Goal: Transaction & Acquisition: Book appointment/travel/reservation

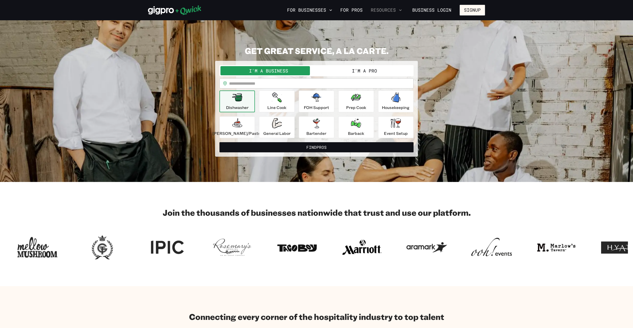
click at [380, 7] on button "Resources" at bounding box center [386, 10] width 35 height 9
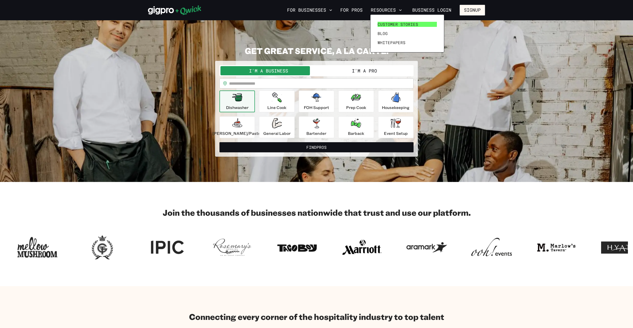
click at [389, 21] on link "Customer stories" at bounding box center [406, 24] width 63 height 9
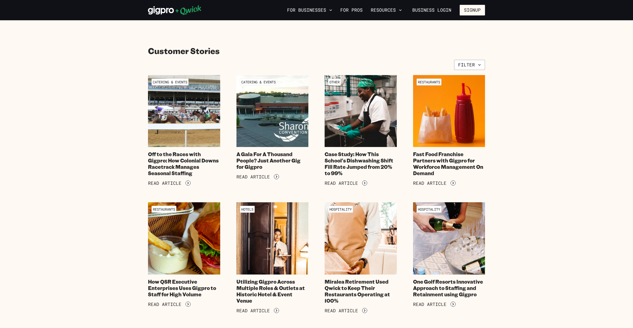
click at [203, 119] on img at bounding box center [183, 110] width 73 height 73
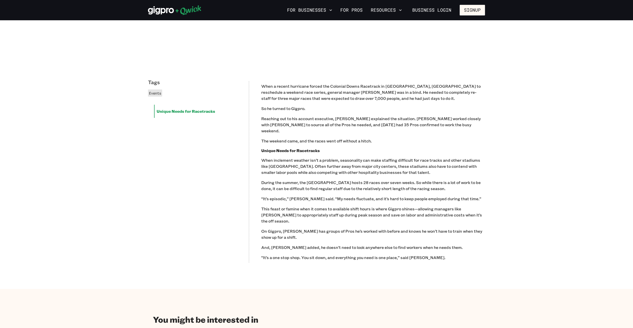
scroll to position [321, 0]
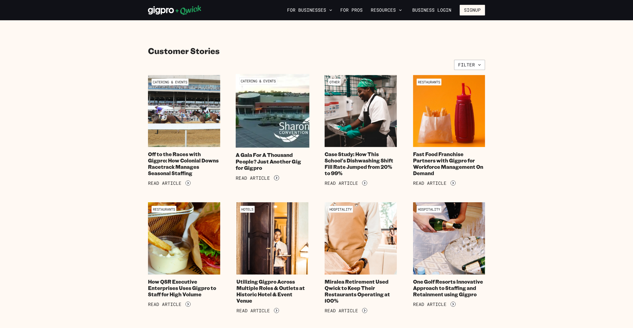
click at [278, 106] on img at bounding box center [272, 110] width 73 height 73
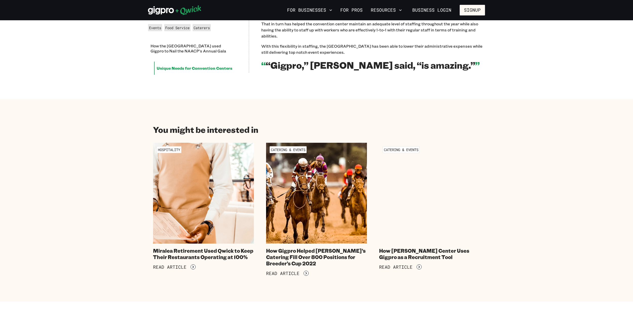
scroll to position [400, 0]
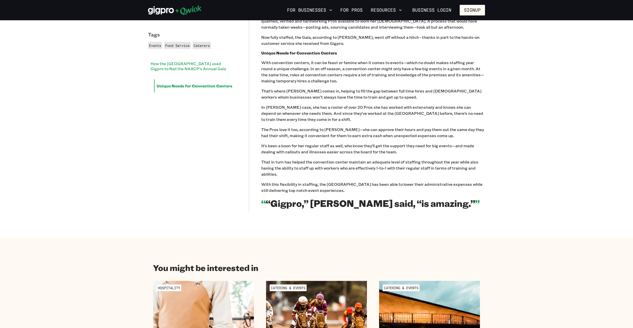
click at [197, 75] on li "How the Sharonville Convention Center used Gigpro to Nail the NAACP's Annual Ga…" at bounding box center [192, 66] width 89 height 18
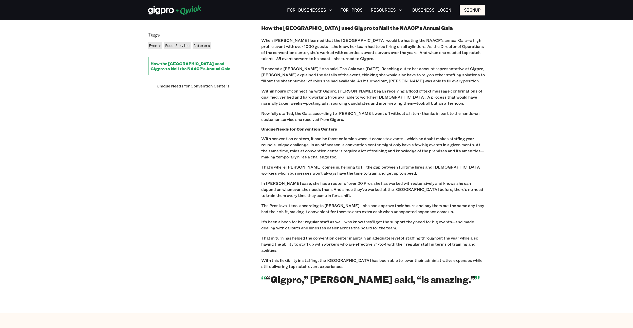
scroll to position [323, 0]
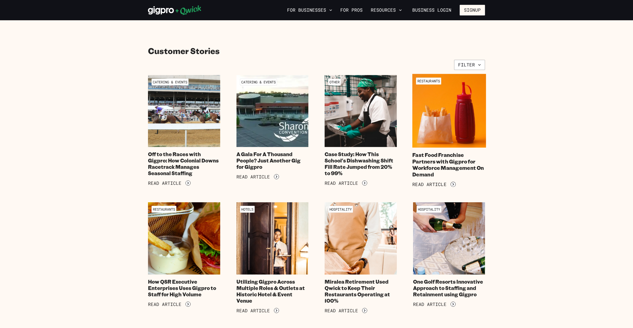
click at [423, 127] on img at bounding box center [448, 110] width 73 height 73
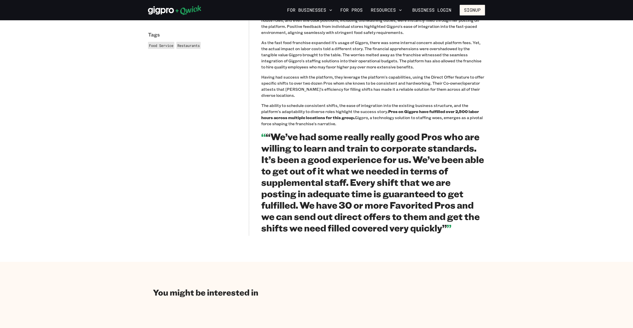
scroll to position [407, 0]
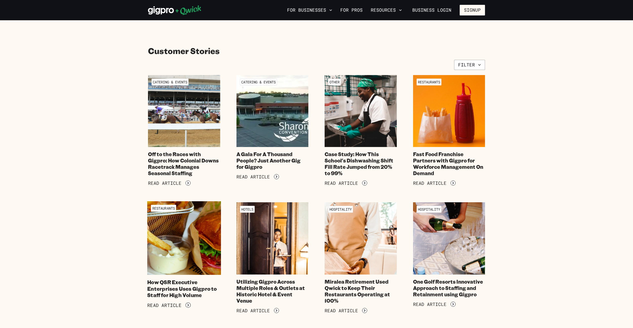
click at [189, 250] on img at bounding box center [183, 237] width 73 height 73
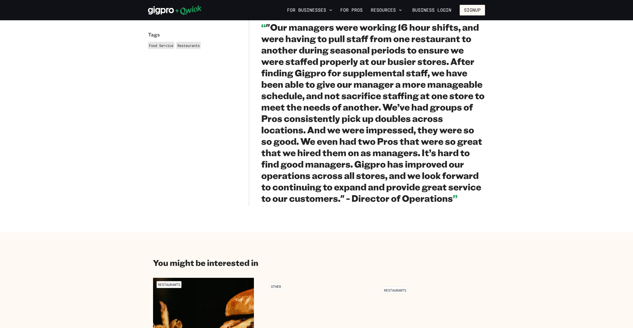
scroll to position [504, 0]
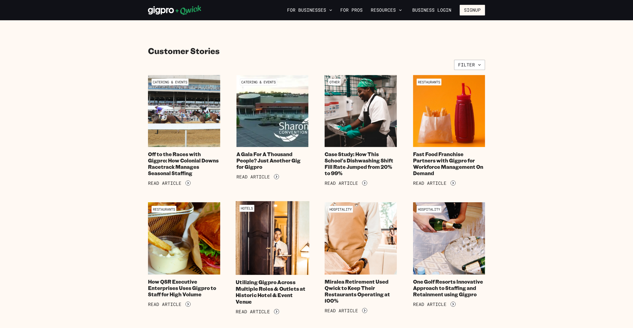
click at [244, 252] on img at bounding box center [272, 237] width 73 height 73
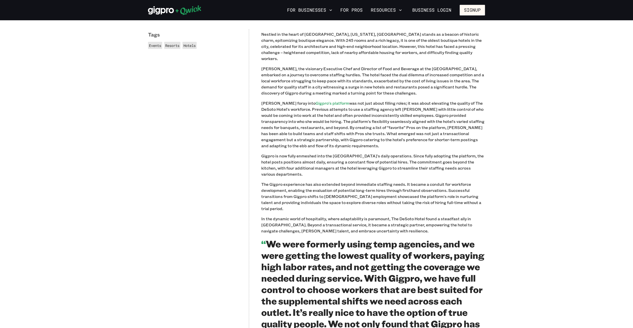
scroll to position [342, 0]
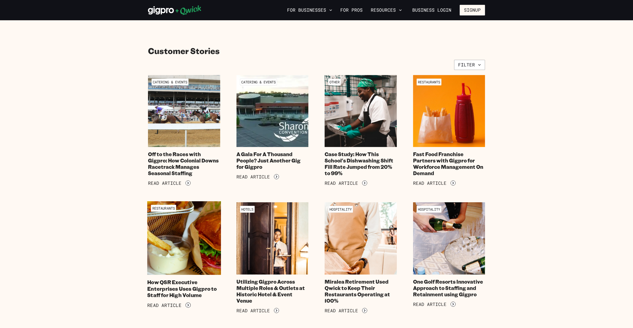
click at [177, 259] on img at bounding box center [183, 237] width 73 height 73
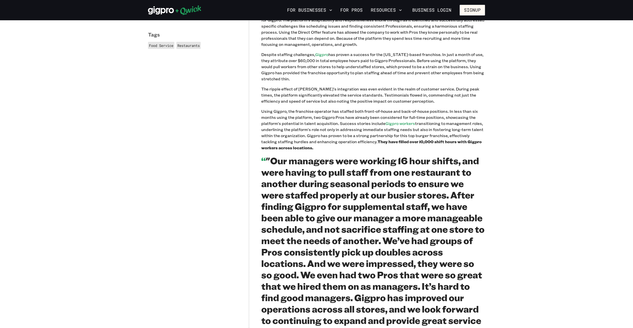
scroll to position [450, 0]
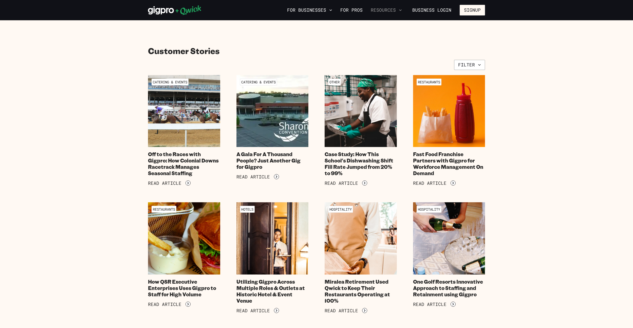
click at [377, 6] on button "Resources" at bounding box center [386, 10] width 35 height 9
click at [382, 34] on span "Blog" at bounding box center [382, 33] width 10 height 5
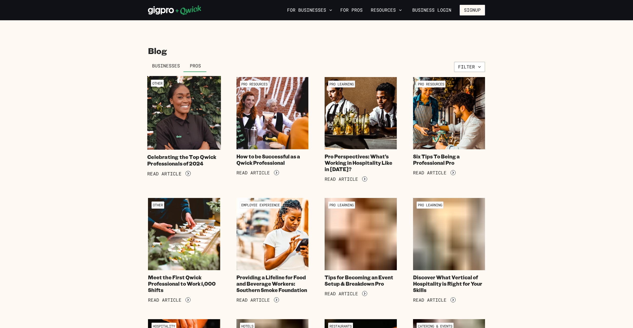
click at [208, 114] on img at bounding box center [183, 112] width 73 height 73
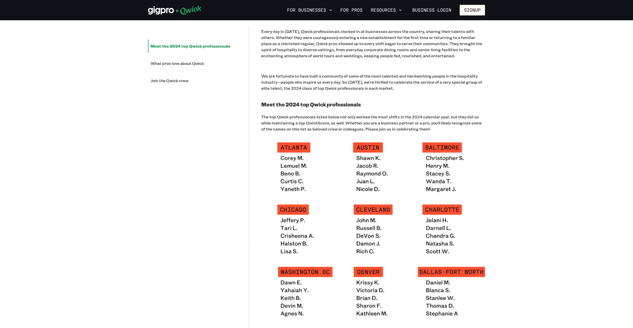
scroll to position [356, 0]
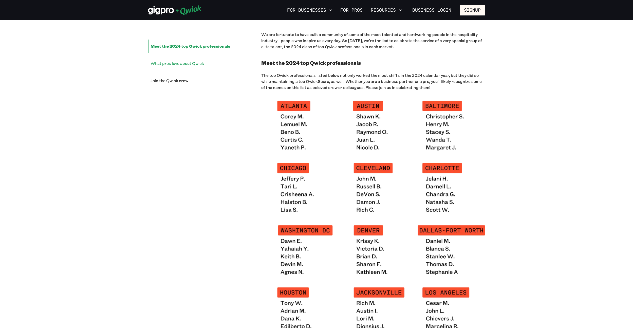
click at [173, 60] on li "What pros love about Qwick" at bounding box center [192, 63] width 89 height 13
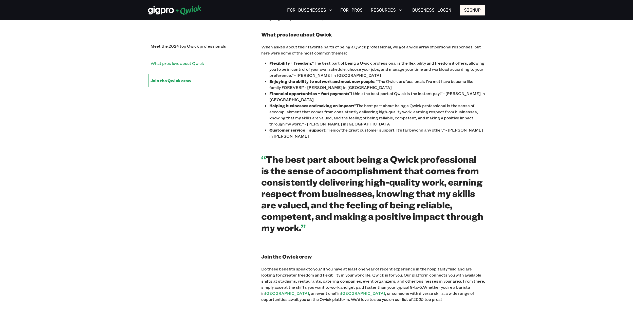
scroll to position [971, 0]
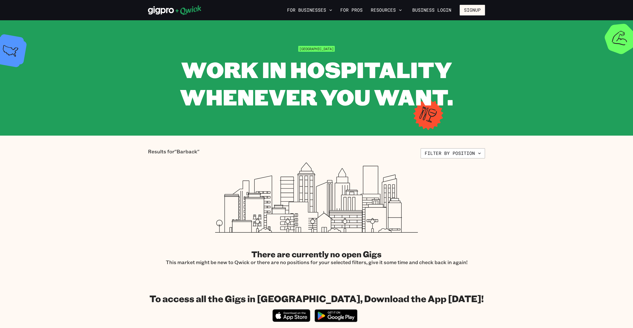
click at [110, 59] on section "Miami WORK IN HOSPITALITY WHENEVER YOU WANT." at bounding box center [316, 77] width 633 height 115
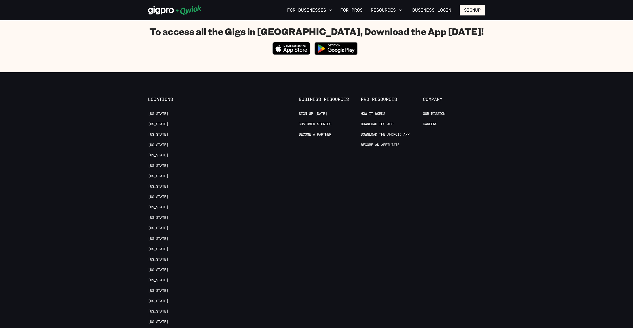
scroll to position [362, 0]
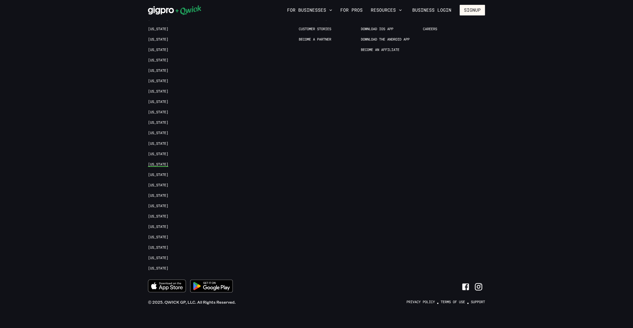
click at [155, 162] on link "[US_STATE]" at bounding box center [158, 164] width 20 height 5
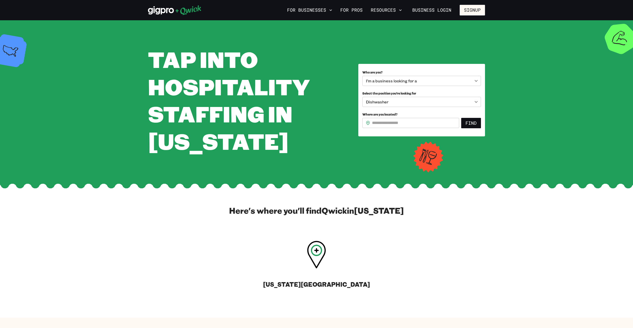
scroll to position [52, 0]
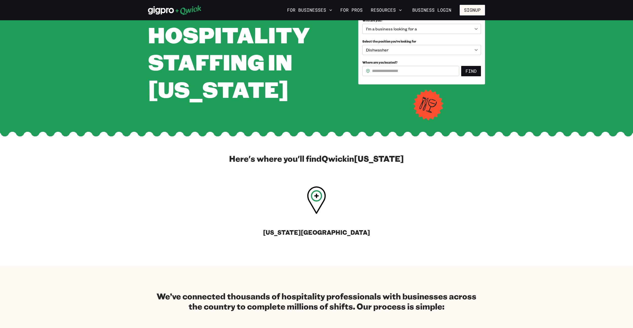
click at [312, 201] on icon at bounding box center [316, 200] width 19 height 28
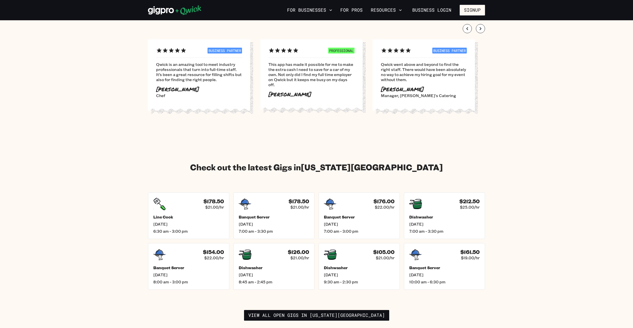
scroll to position [613, 0]
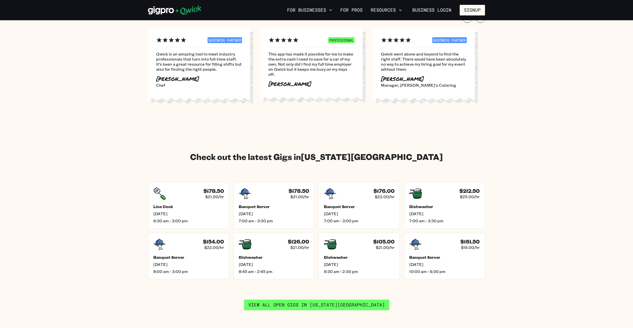
click at [288, 299] on link "View all open gigs in New York City" at bounding box center [316, 304] width 145 height 11
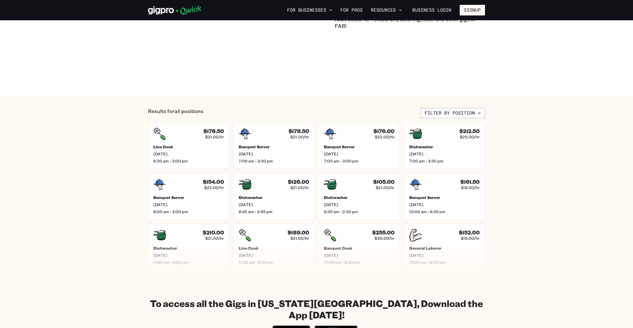
scroll to position [141, 0]
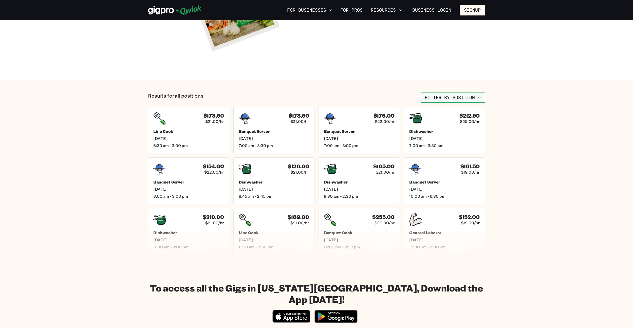
click at [445, 102] on button "Filter by position" at bounding box center [453, 97] width 64 height 10
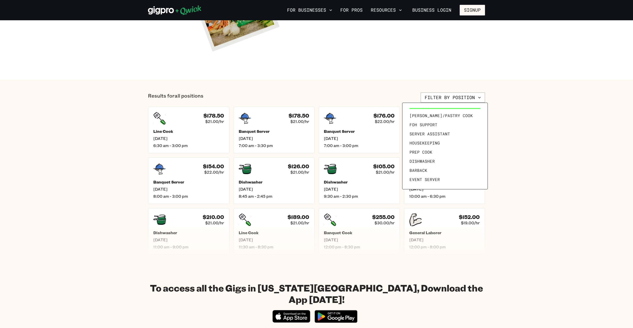
scroll to position [70, 0]
click at [422, 135] on span "Barback" at bounding box center [418, 133] width 18 height 5
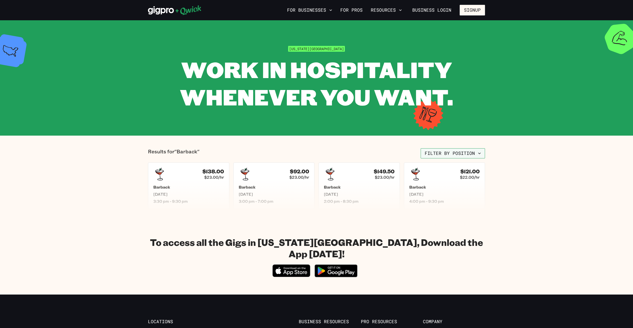
click at [435, 149] on button "Filter by position" at bounding box center [453, 153] width 64 height 10
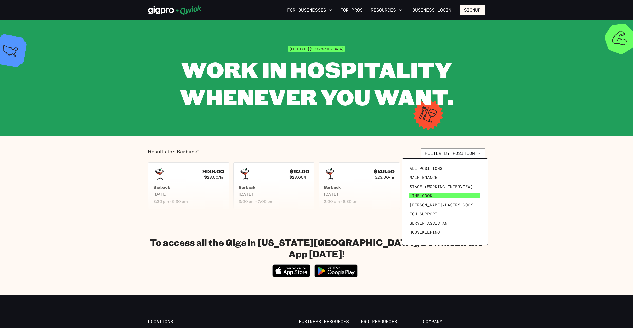
click at [417, 197] on span "Line Cook" at bounding box center [420, 195] width 23 height 5
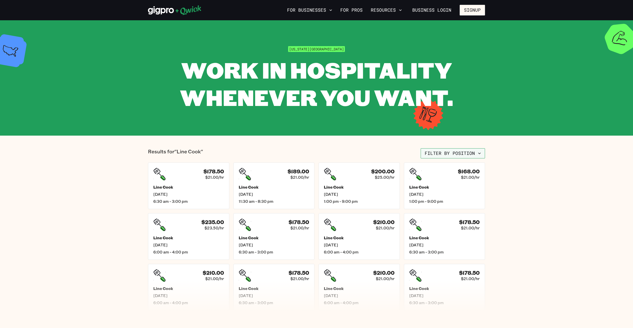
click at [435, 156] on button "Filter by position" at bounding box center [453, 153] width 64 height 10
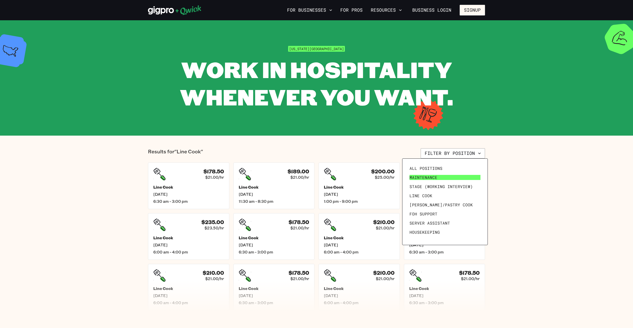
click at [425, 178] on span "Maintenance" at bounding box center [423, 177] width 28 height 5
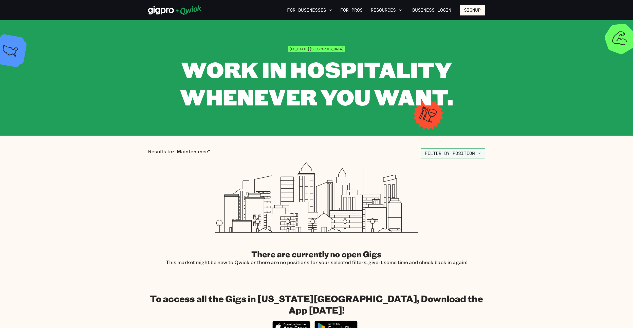
click at [443, 155] on button "Filter by position" at bounding box center [453, 153] width 64 height 10
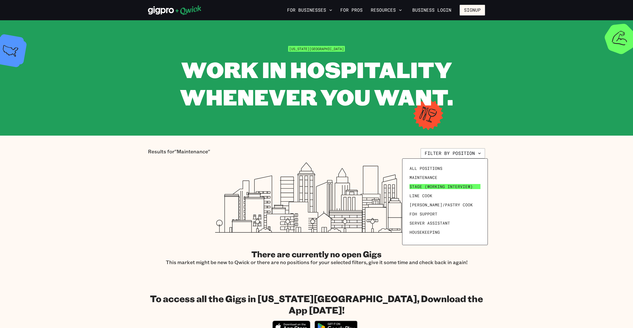
click at [424, 188] on span "Stage (working interview)" at bounding box center [440, 186] width 63 height 5
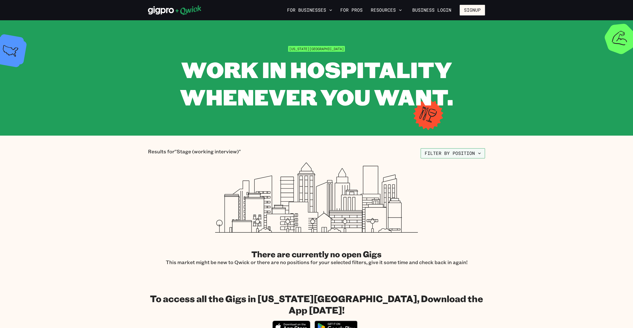
click at [436, 156] on button "Filter by position" at bounding box center [453, 153] width 64 height 10
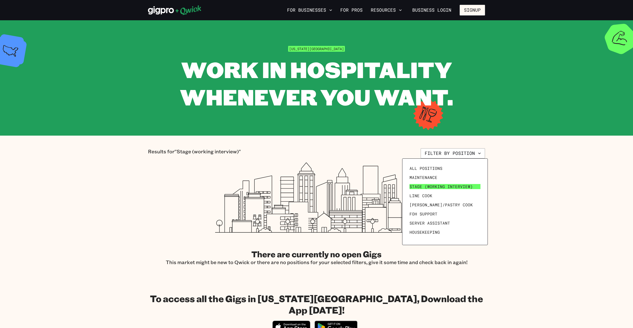
click at [430, 186] on span "Stage (working interview)" at bounding box center [440, 186] width 63 height 5
click at [428, 194] on span "Line Cook" at bounding box center [420, 195] width 23 height 5
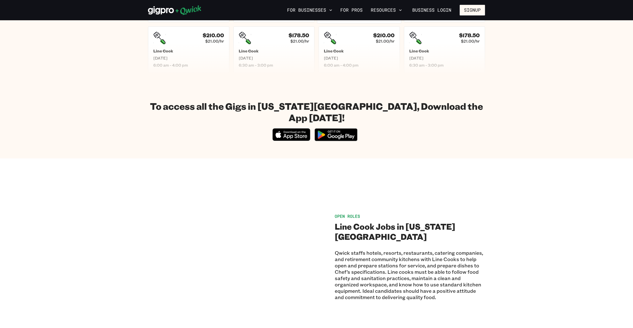
scroll to position [386, 0]
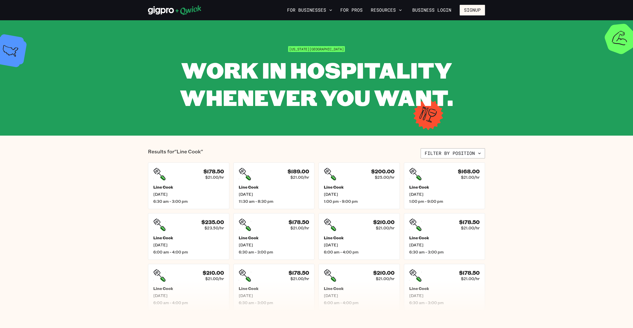
scroll to position [8, 0]
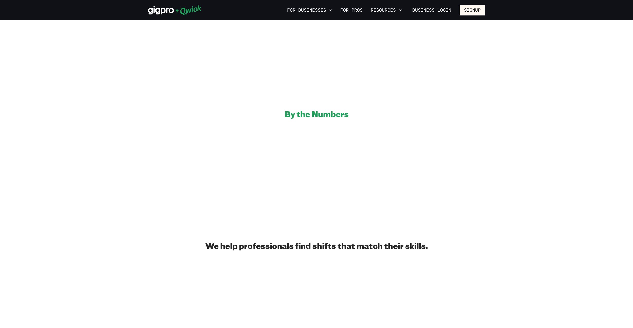
scroll to position [613, 0]
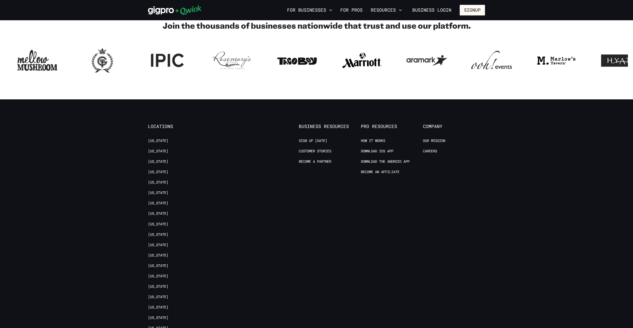
scroll to position [528, 0]
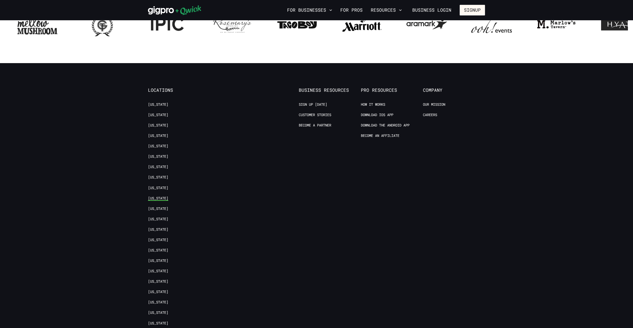
click at [154, 196] on link "[US_STATE]" at bounding box center [158, 198] width 20 height 5
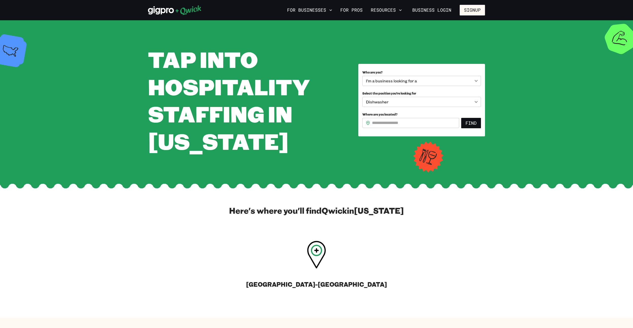
scroll to position [101, 0]
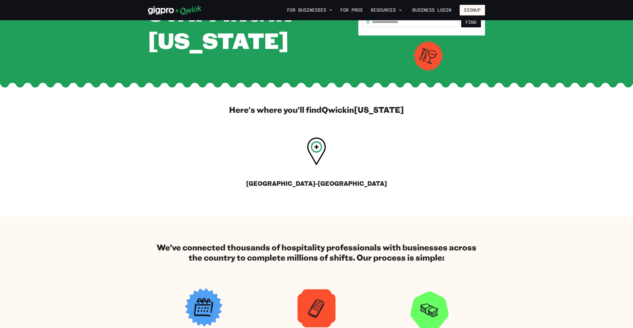
click at [323, 155] on icon at bounding box center [316, 151] width 19 height 28
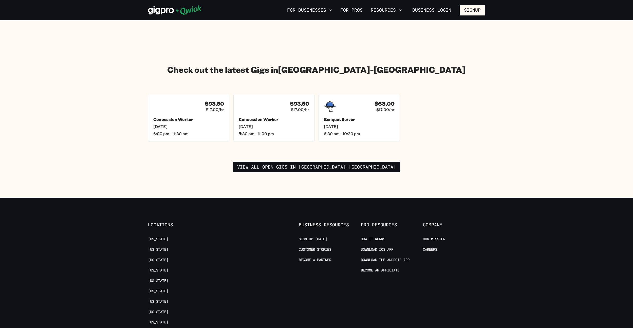
scroll to position [642, 0]
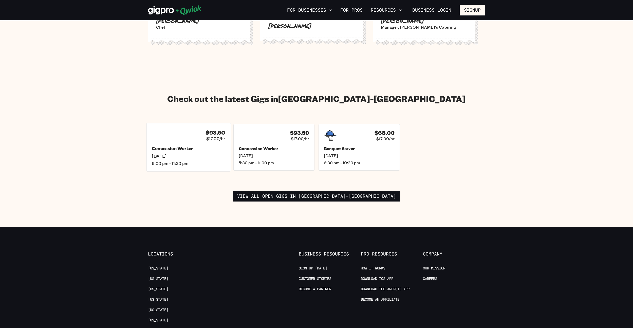
click at [179, 129] on div "$93.50 $17.00/hr" at bounding box center [188, 134] width 73 height 13
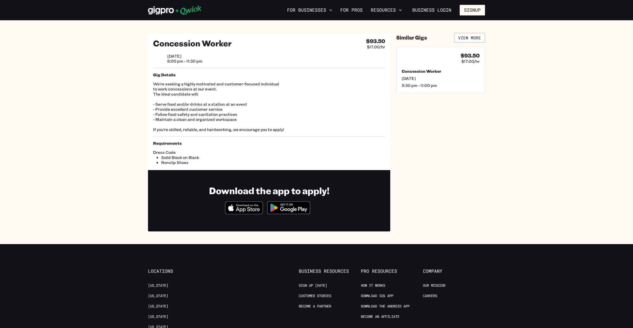
click at [174, 43] on h2 "Concession Worker" at bounding box center [192, 43] width 79 height 10
click at [116, 47] on section "Concession Worker $93.50 $17.00/hr Sat, Sep 20 6:00 pm - 11:30 pm Gig Details W…" at bounding box center [316, 132] width 633 height 224
click at [161, 42] on h2 "Concession Worker" at bounding box center [192, 43] width 79 height 10
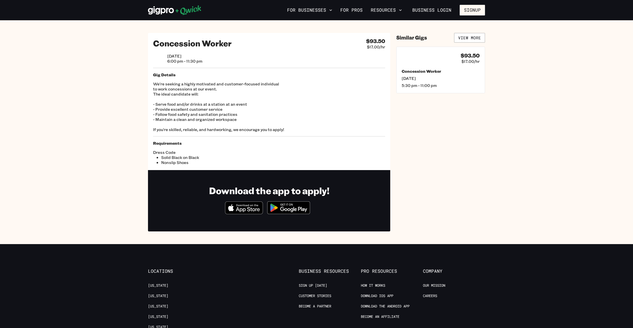
click at [161, 42] on h2 "Concession Worker" at bounding box center [192, 43] width 79 height 10
click at [147, 46] on div "Concession Worker $93.50 $17.00/hr Sat, Sep 20 6:00 pm - 11:30 pm Gig Details W…" at bounding box center [316, 132] width 347 height 198
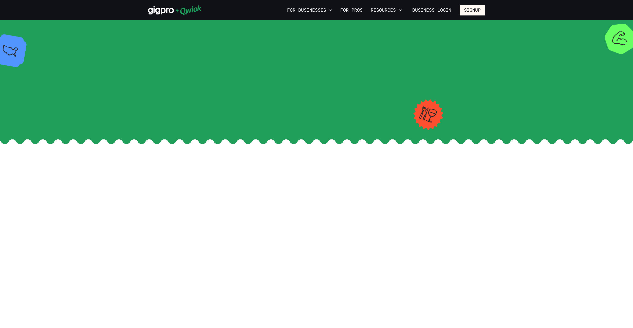
scroll to position [642, 0]
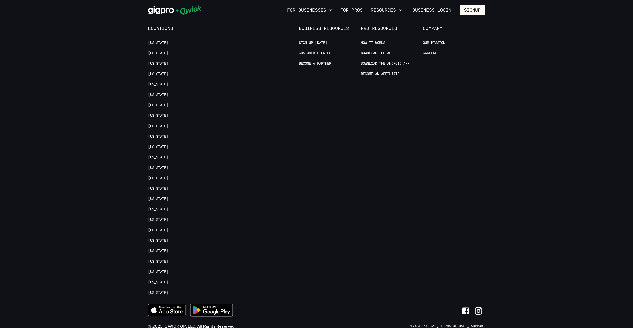
scroll to position [614, 0]
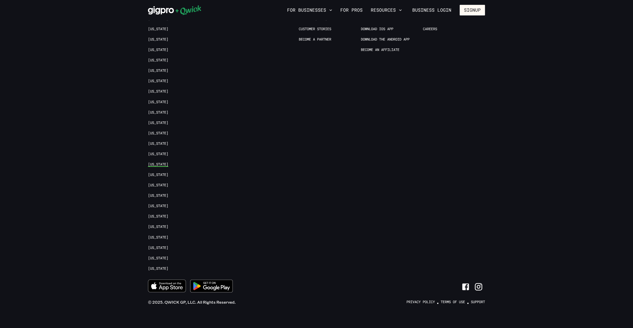
click at [153, 162] on link "[US_STATE]" at bounding box center [158, 164] width 20 height 5
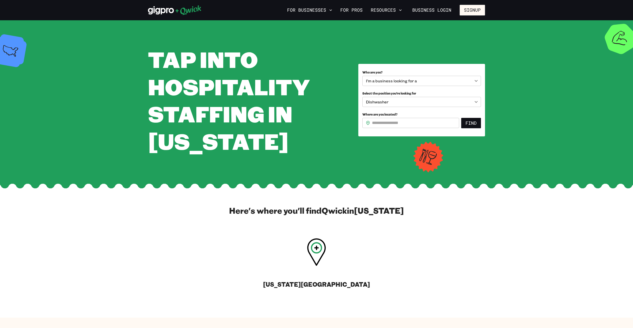
click at [317, 246] on icon at bounding box center [316, 252] width 19 height 28
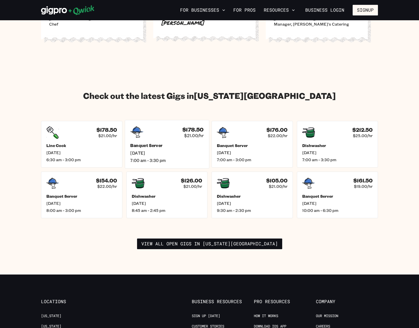
scroll to position [675, 0]
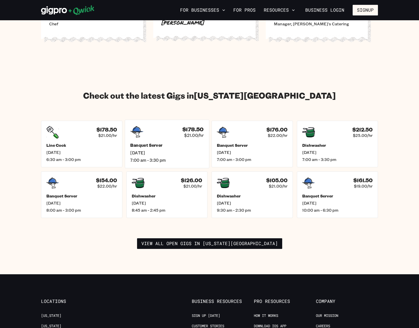
click at [159, 143] on div "Banquet Server Thu, Sep 11 7:00 am - 3:30 pm" at bounding box center [166, 153] width 73 height 20
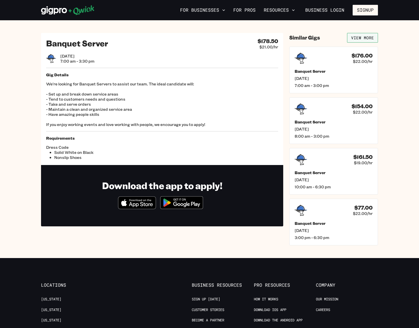
click at [369, 40] on link "View More" at bounding box center [362, 38] width 31 height 10
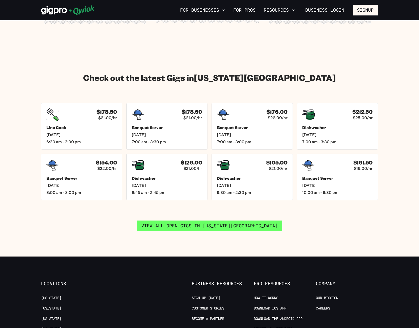
scroll to position [675, 0]
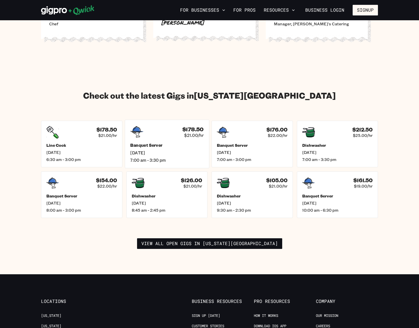
click at [149, 143] on h5 "Banquet Server" at bounding box center [166, 145] width 73 height 5
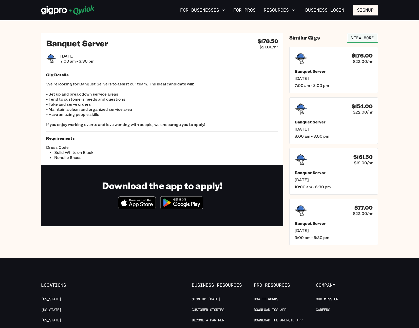
click at [368, 38] on link "View More" at bounding box center [362, 38] width 31 height 10
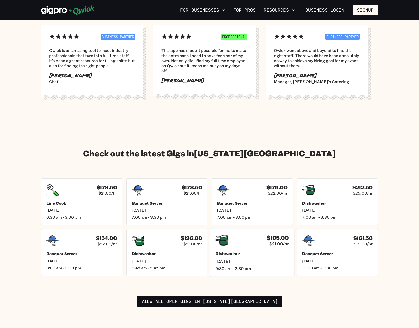
scroll to position [588, 0]
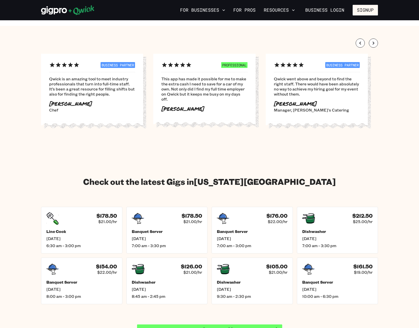
click at [182, 324] on link "View all open gigs in New York City" at bounding box center [209, 329] width 145 height 11
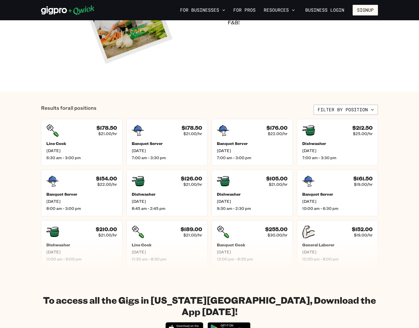
scroll to position [135, 0]
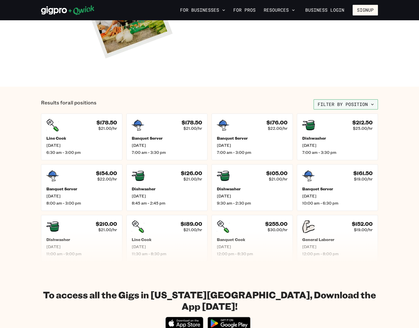
click at [332, 106] on button "Filter by position" at bounding box center [346, 104] width 64 height 10
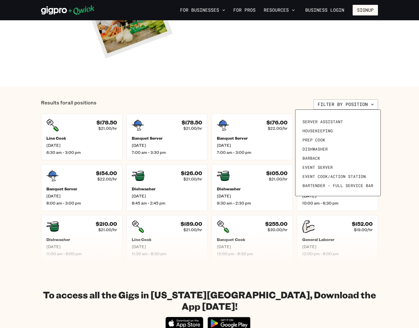
scroll to position [60, 0]
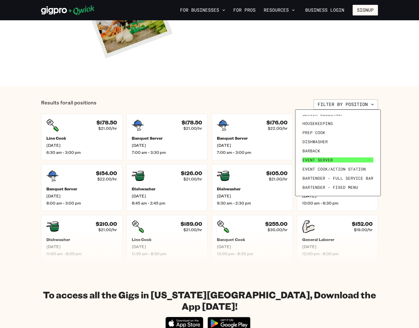
click at [319, 157] on span "Event Server" at bounding box center [317, 159] width 30 height 5
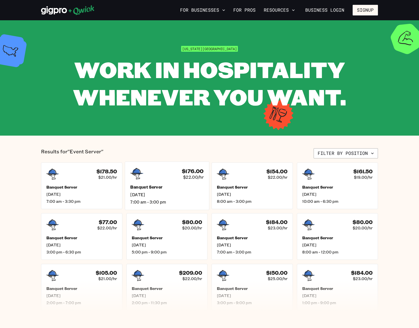
click at [159, 181] on div "$176.00 $22.00/hr Banquet Server Thu, Sep 11 7:00 am - 3:00 pm" at bounding box center [167, 185] width 84 height 48
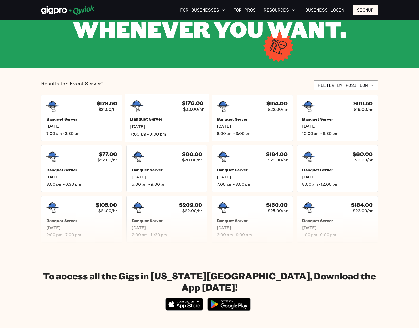
scroll to position [72, 0]
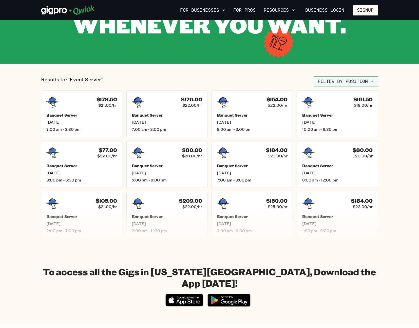
click at [334, 81] on button "Filter by position" at bounding box center [346, 81] width 64 height 10
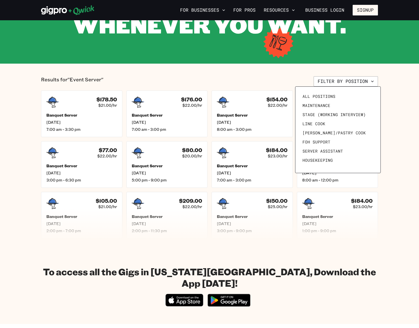
click at [270, 75] on div at bounding box center [209, 164] width 419 height 328
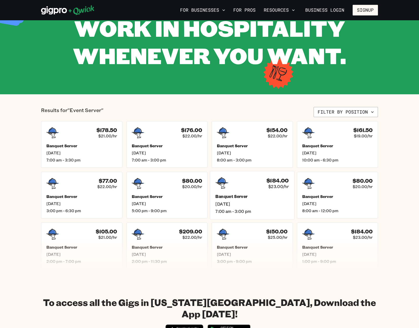
scroll to position [40, 0]
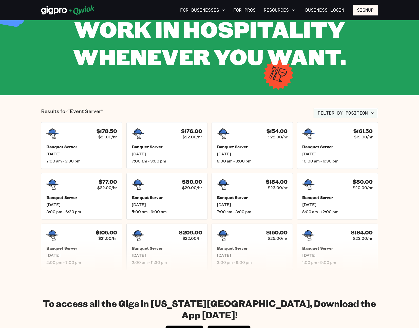
click at [344, 115] on button "Filter by position" at bounding box center [346, 113] width 64 height 10
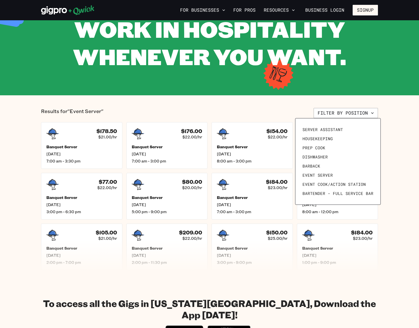
scroll to position [70, 0]
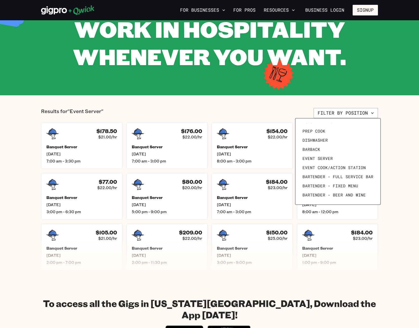
click at [274, 109] on div at bounding box center [209, 164] width 419 height 328
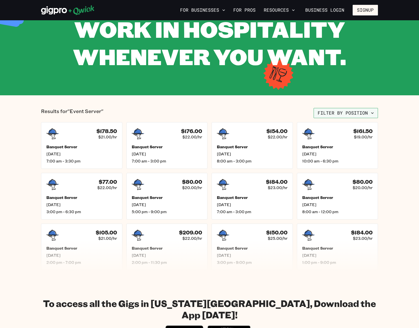
click at [331, 112] on button "Filter by position" at bounding box center [346, 113] width 64 height 10
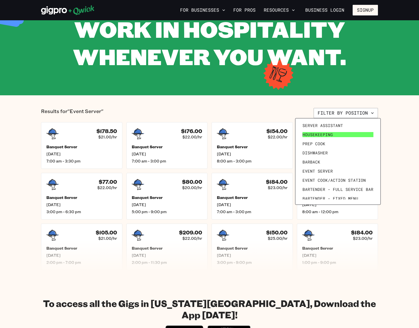
scroll to position [60, 0]
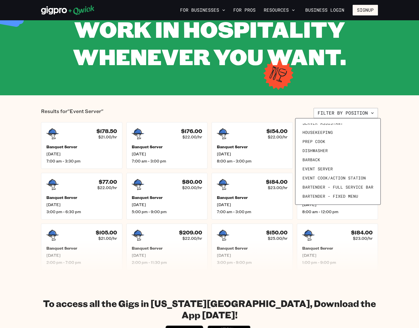
click at [203, 117] on div at bounding box center [209, 164] width 419 height 328
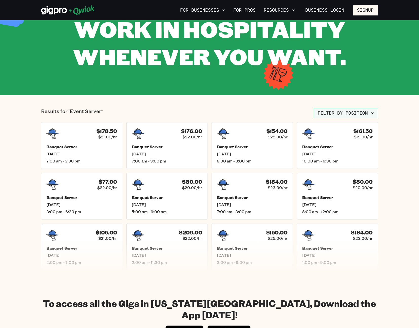
click at [325, 114] on button "Filter by position" at bounding box center [346, 113] width 64 height 10
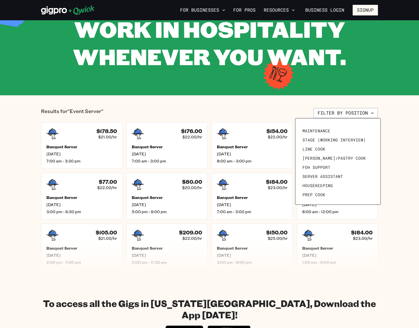
scroll to position [0, 0]
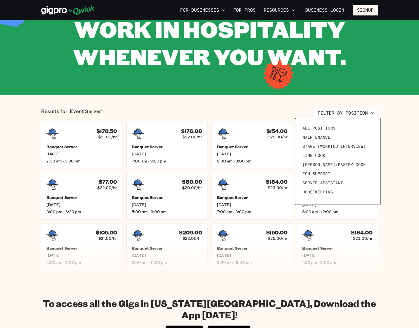
click at [143, 102] on div at bounding box center [209, 164] width 419 height 328
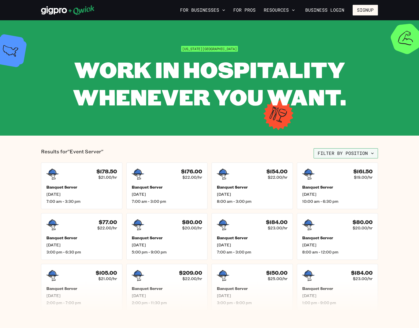
click at [323, 155] on button "Filter by position" at bounding box center [346, 153] width 64 height 10
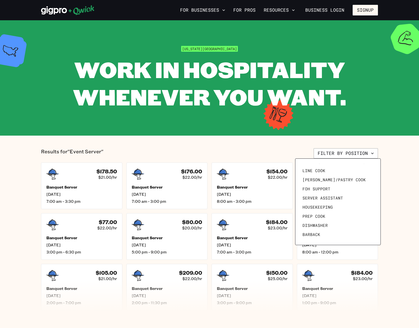
scroll to position [25, 0]
click at [393, 176] on div at bounding box center [209, 164] width 419 height 328
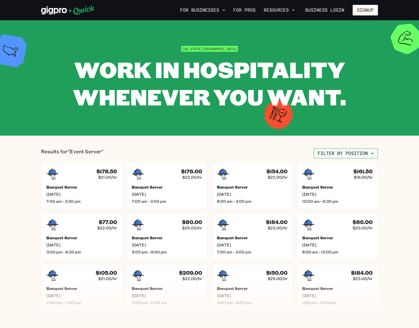
click at [349, 152] on button "Filter by position" at bounding box center [346, 153] width 64 height 10
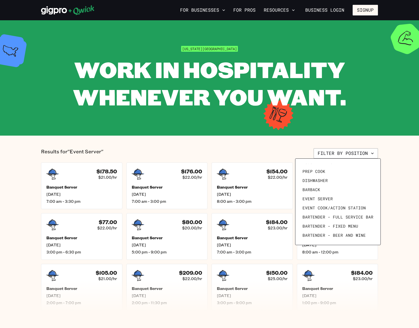
scroll to position [0, 0]
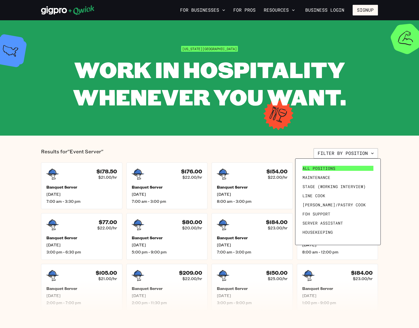
click at [329, 168] on span "All Positions" at bounding box center [318, 168] width 33 height 5
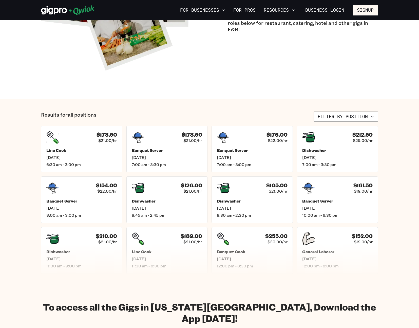
scroll to position [121, 0]
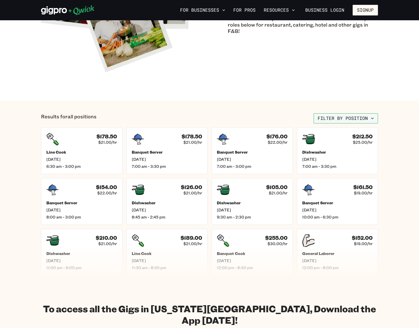
click at [337, 123] on button "Filter by position" at bounding box center [346, 118] width 64 height 10
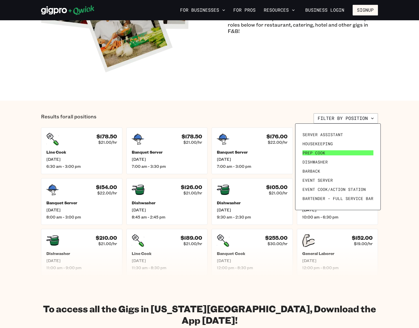
scroll to position [64, 0]
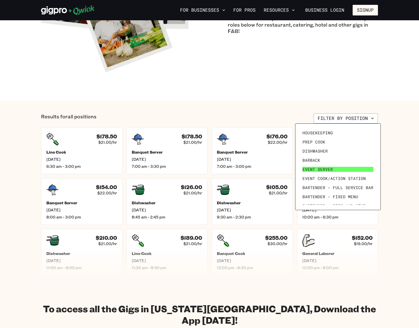
click at [315, 172] on link "Event Server" at bounding box center [337, 169] width 75 height 9
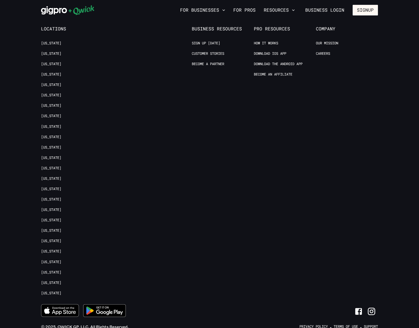
scroll to position [570, 0]
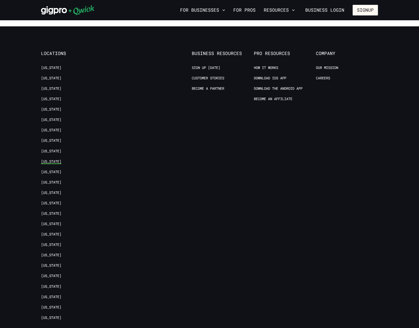
click at [48, 159] on link "[US_STATE]" at bounding box center [51, 161] width 20 height 5
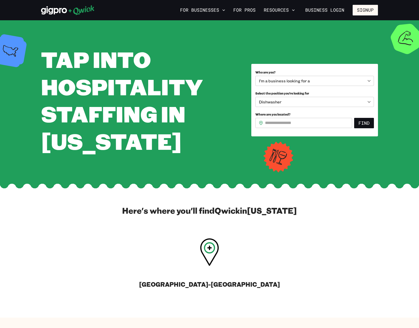
click at [196, 257] on div "Portland-Bangor" at bounding box center [209, 266] width 141 height 51
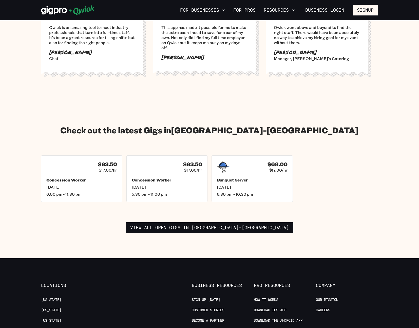
scroll to position [661, 0]
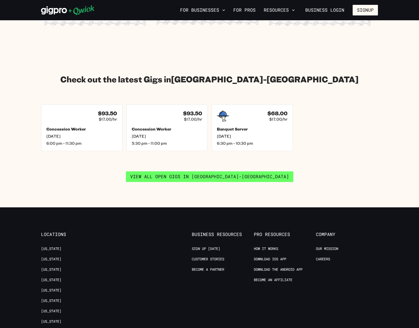
click at [201, 175] on link "View all open gigs in Portland-Bangor" at bounding box center [209, 176] width 167 height 11
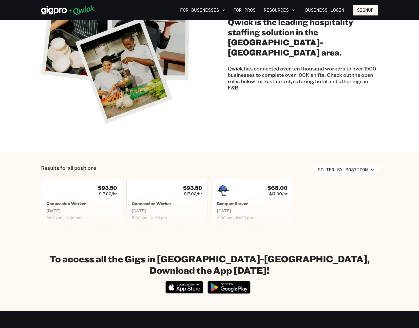
scroll to position [81, 0]
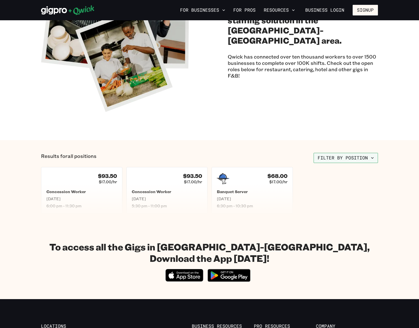
click at [338, 159] on button "Filter by position" at bounding box center [346, 158] width 64 height 10
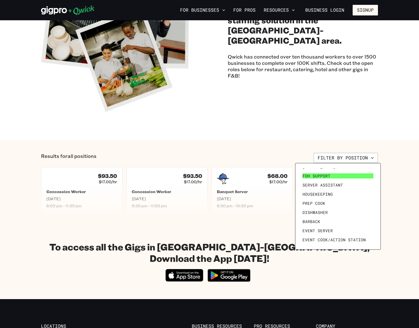
scroll to position [45, 0]
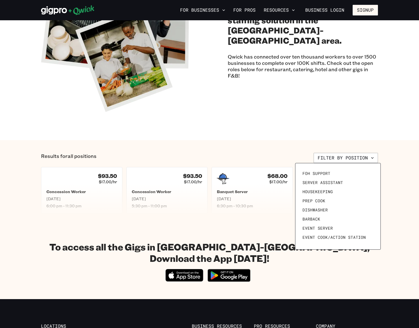
click at [140, 203] on div at bounding box center [209, 164] width 419 height 328
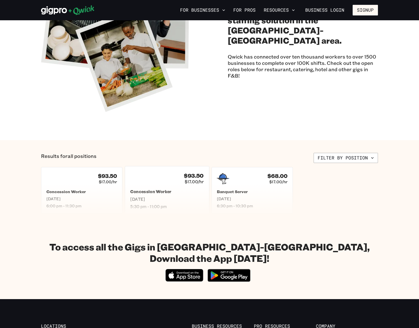
click at [154, 187] on div "$93.50 $17.00/hr Concession Worker Sun, Sep 28 5:30 pm - 11:00 pm" at bounding box center [167, 190] width 84 height 48
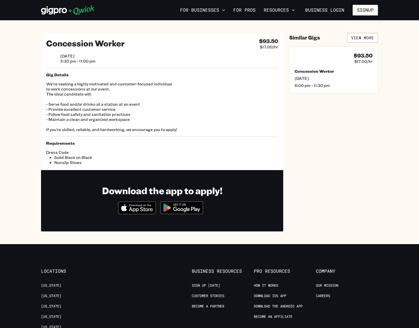
scroll to position [81, 0]
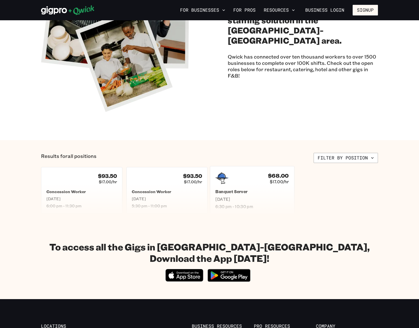
click at [245, 179] on div "$68.00 $17.00/hr" at bounding box center [251, 178] width 73 height 13
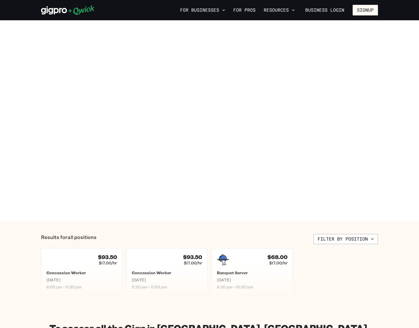
scroll to position [81, 0]
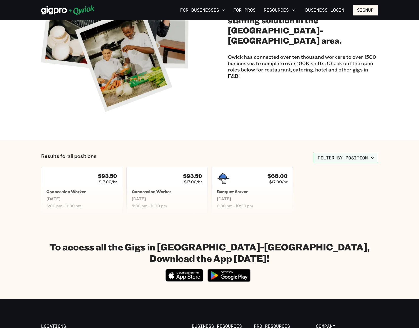
click at [335, 156] on button "Filter by position" at bounding box center [346, 158] width 64 height 10
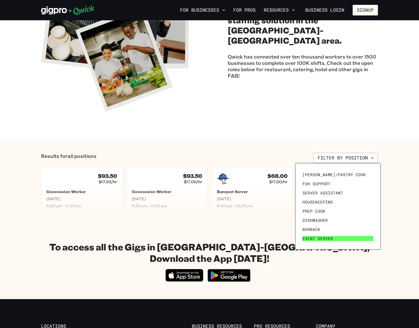
scroll to position [0, 0]
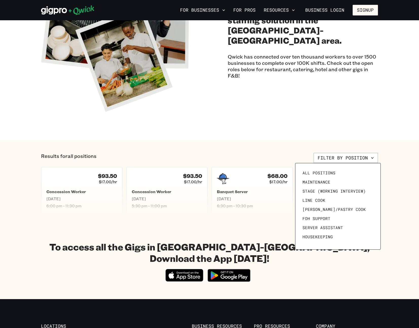
click at [165, 174] on div at bounding box center [209, 164] width 419 height 328
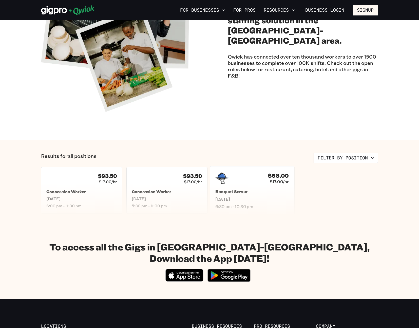
click at [245, 186] on div "$68.00 $17.00/hr Banquet Server Mon, Sep 29 6:30 pm - 10:30 pm" at bounding box center [252, 190] width 84 height 48
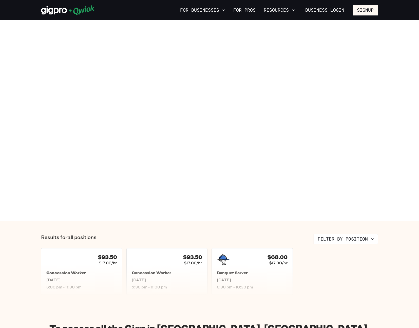
scroll to position [81, 0]
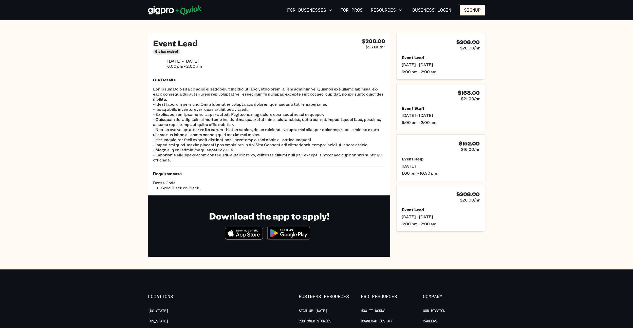
click at [167, 52] on span "Gig has expired" at bounding box center [166, 52] width 23 height 4
click at [132, 93] on section "Event Lead Gig has expired $208.00 $26.00/hr [DATE] - [DATE] 6:00 pm - 2:00 am …" at bounding box center [316, 144] width 633 height 249
